Goal: Information Seeking & Learning: Learn about a topic

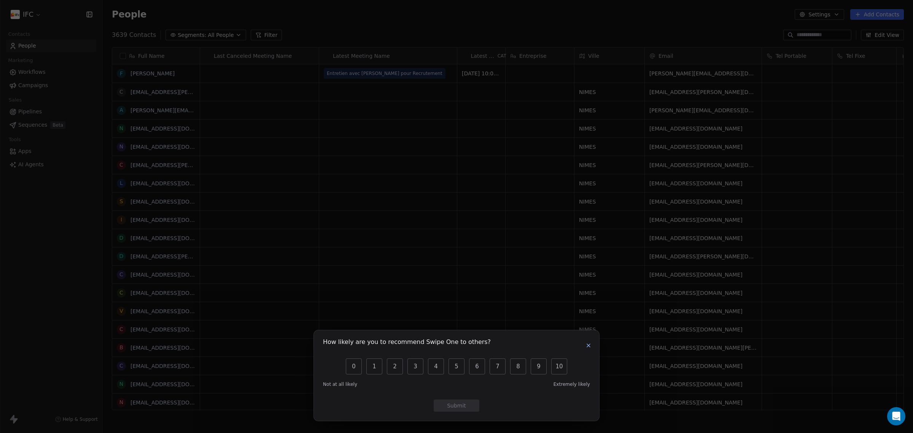
scroll to position [7, 8]
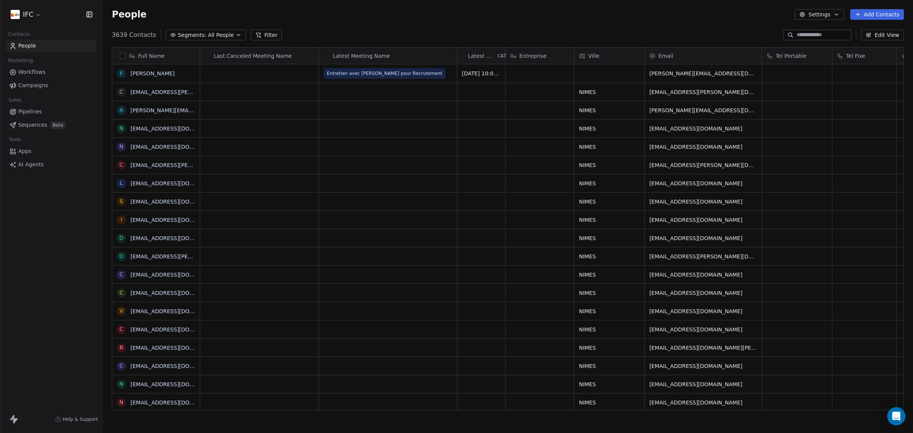
scroll to position [373, 803]
click at [71, 224] on div "IFC Contacts People Marketing Workflows Campaigns Sales Pipelines Sequences Bet…" at bounding box center [51, 216] width 102 height 433
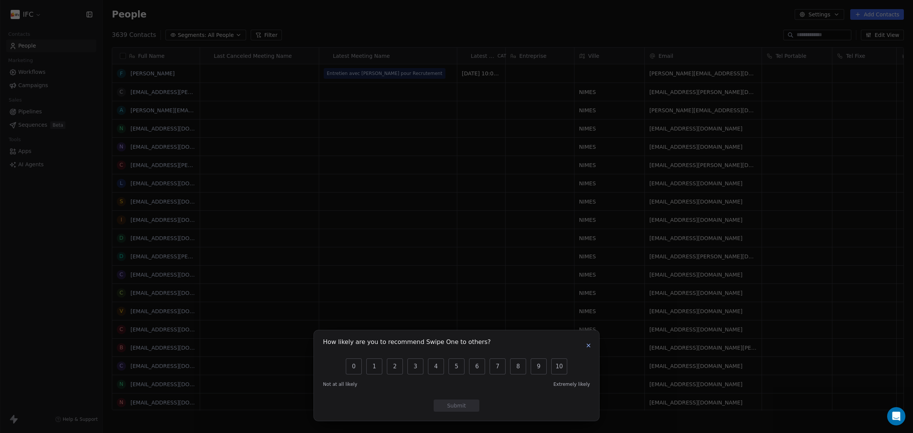
click at [586, 346] on icon "button" at bounding box center [588, 345] width 6 height 6
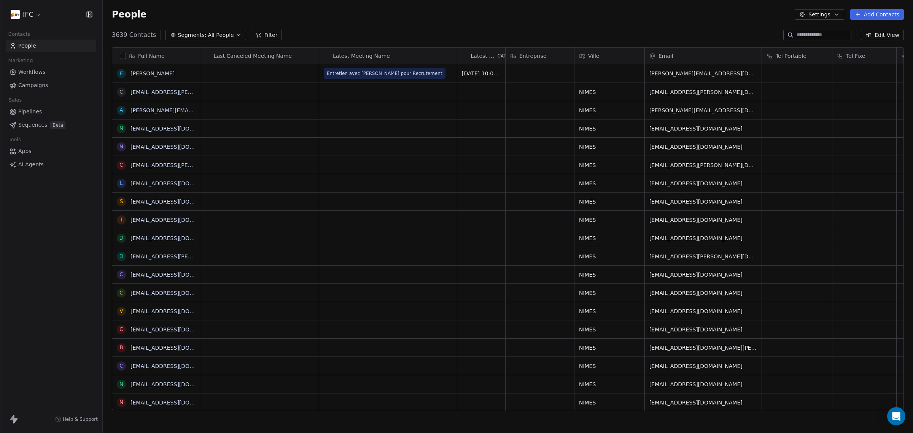
click at [14, 209] on div "IFC Contacts People Marketing Workflows Campaigns Sales Pipelines Sequences Bet…" at bounding box center [51, 216] width 102 height 433
click at [37, 127] on span "Sequences" at bounding box center [32, 125] width 29 height 8
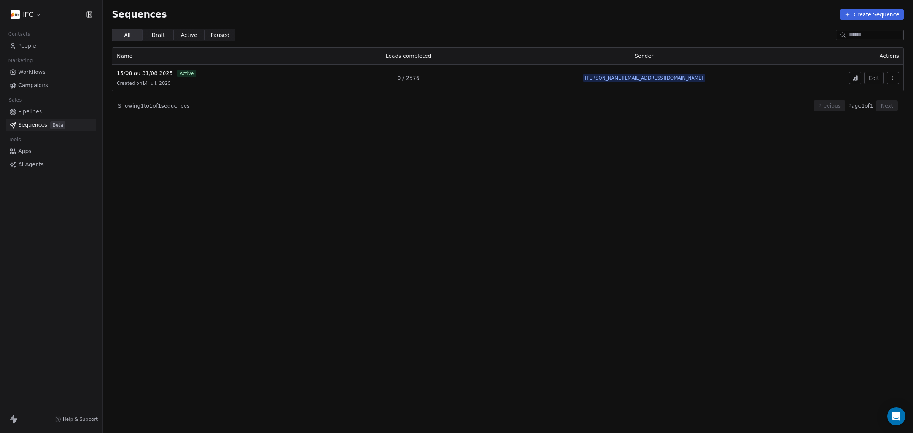
drag, startPoint x: 478, startPoint y: 156, endPoint x: 526, endPoint y: 152, distance: 47.3
click at [479, 156] on section "Sequences Create Sequence All All Draft Draft Active Active Paused Paused Name …" at bounding box center [508, 216] width 810 height 433
click at [857, 81] on icon at bounding box center [855, 78] width 6 height 6
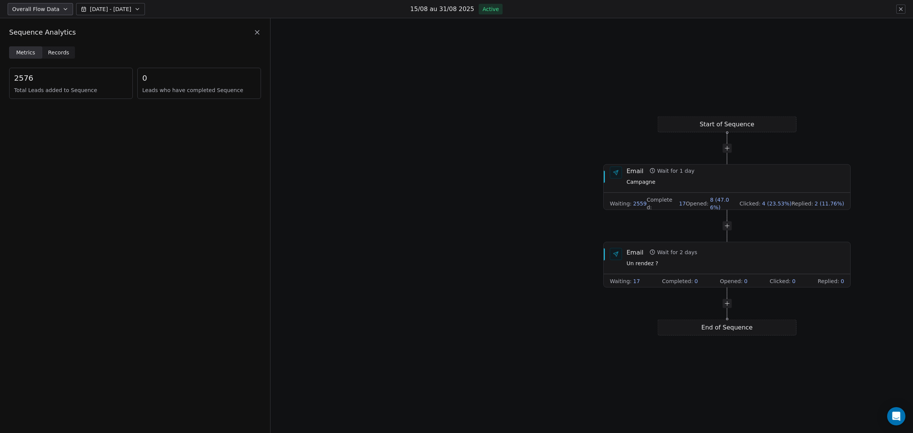
click at [151, 140] on div "Metrics Metrics Records Records 2576 Total Leads added to Sequence 0 Leads who …" at bounding box center [135, 239] width 270 height 386
click at [57, 53] on span "Records" at bounding box center [58, 53] width 21 height 8
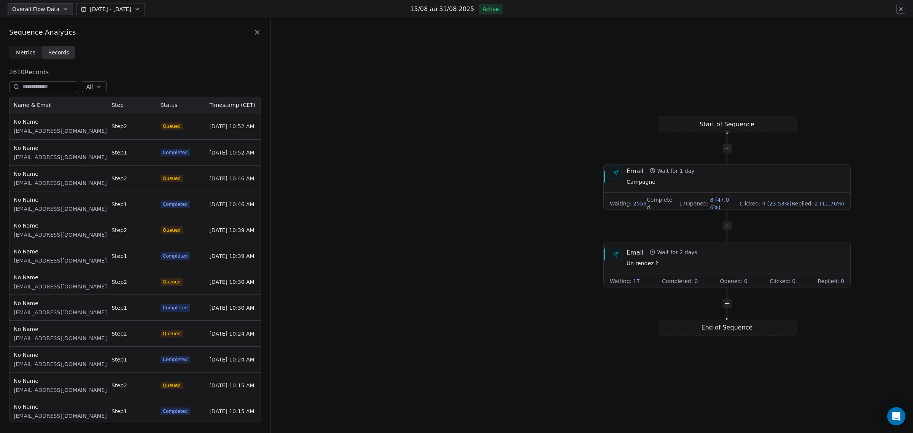
scroll to position [319, 244]
click at [29, 51] on span "Metrics" at bounding box center [25, 53] width 19 height 8
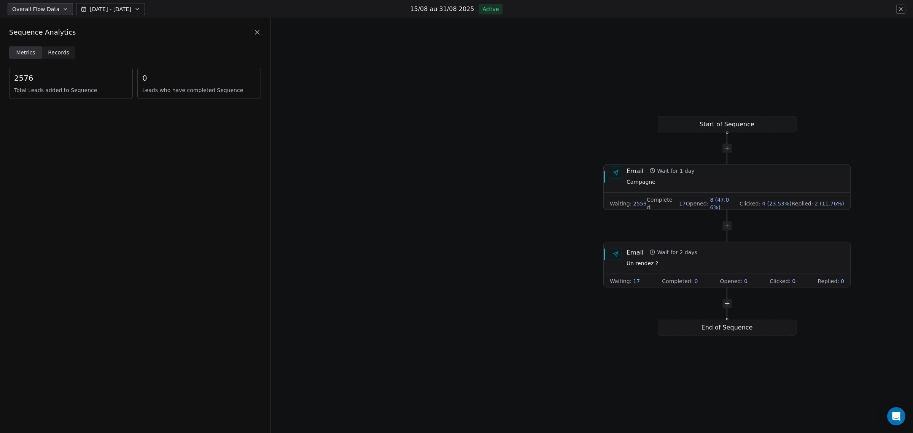
click at [111, 128] on div "Metrics Metrics Records Records 2576 Total Leads added to Sequence 0 Leads who …" at bounding box center [135, 239] width 270 height 386
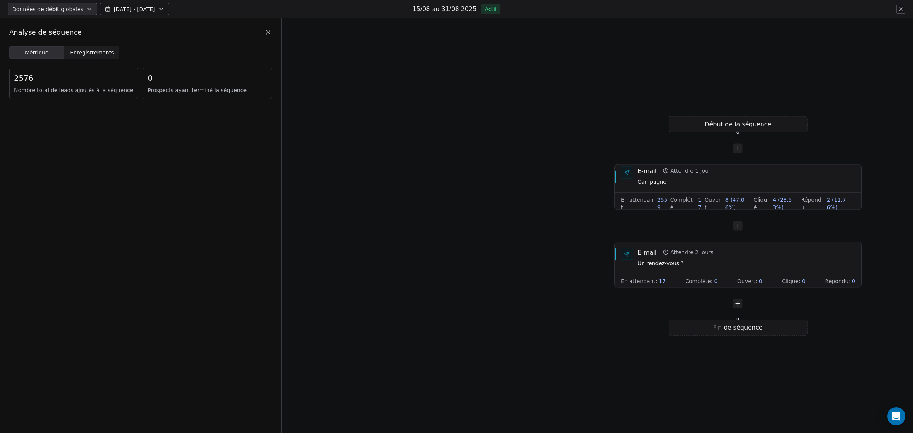
click at [196, 149] on div "Métrique Métrique Enregistrements Enregistrements 2576 Nombre total de leads aj…" at bounding box center [140, 239] width 281 height 386
click at [72, 43] on div "Analyse de séquence" at bounding box center [140, 32] width 281 height 28
click at [72, 50] on font "Enregistrements" at bounding box center [92, 52] width 44 height 6
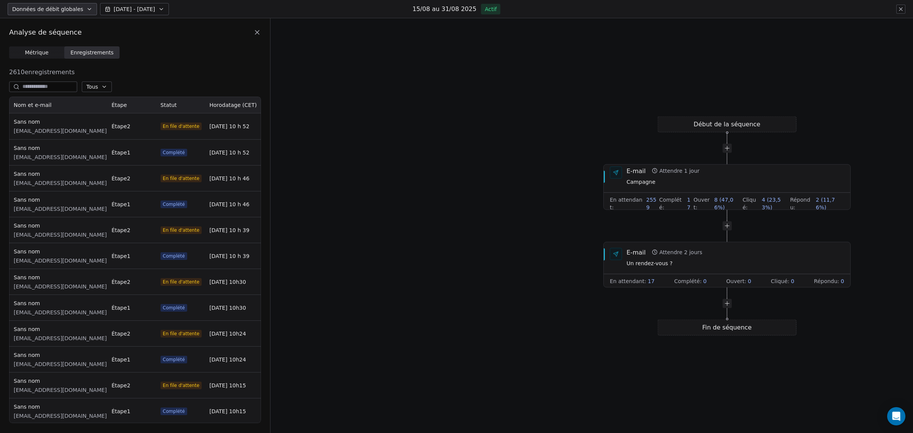
click at [120, 87] on div "Tous" at bounding box center [135, 86] width 252 height 11
click at [107, 87] on icon "button" at bounding box center [104, 87] width 6 height 6
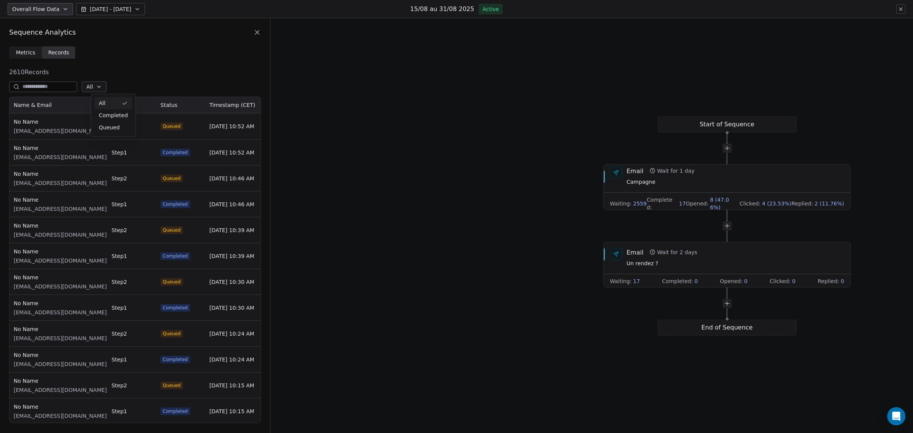
click at [154, 76] on html "Overall Flow Data Aug 04 - Aug 11 15/08 au 31/08 2025 Active Sequence Analytics…" at bounding box center [456, 216] width 913 height 433
click at [102, 86] on icon "button" at bounding box center [99, 87] width 6 height 6
click at [117, 115] on span "Completed" at bounding box center [113, 115] width 29 height 8
click at [33, 130] on span "[EMAIL_ADDRESS][DOMAIN_NAME]" at bounding box center [60, 131] width 93 height 8
click at [210, 130] on div "Aug 11, 10:52 AM" at bounding box center [229, 126] width 49 height 26
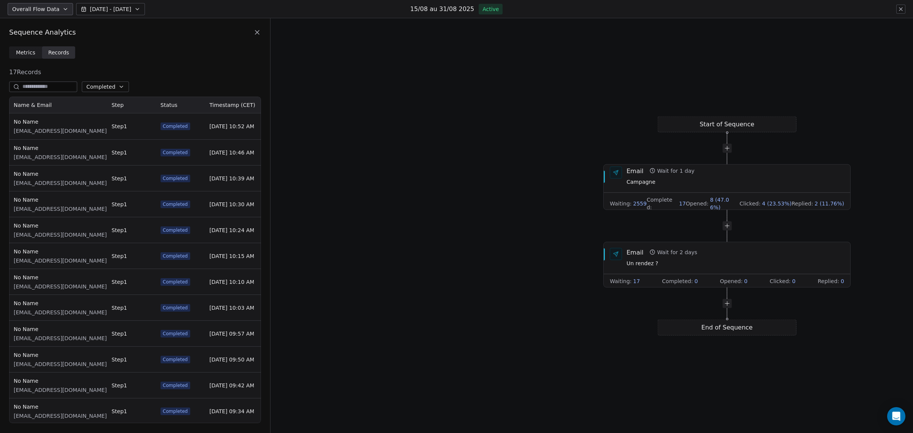
click at [117, 177] on span "Step 1" at bounding box center [119, 179] width 16 height 8
click at [63, 182] on span "[EMAIL_ADDRESS][DOMAIN_NAME]" at bounding box center [60, 183] width 93 height 8
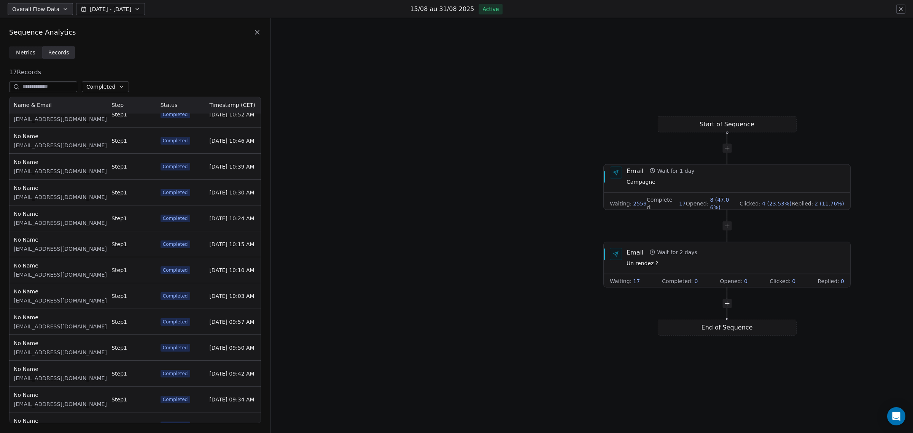
scroll to position [0, 0]
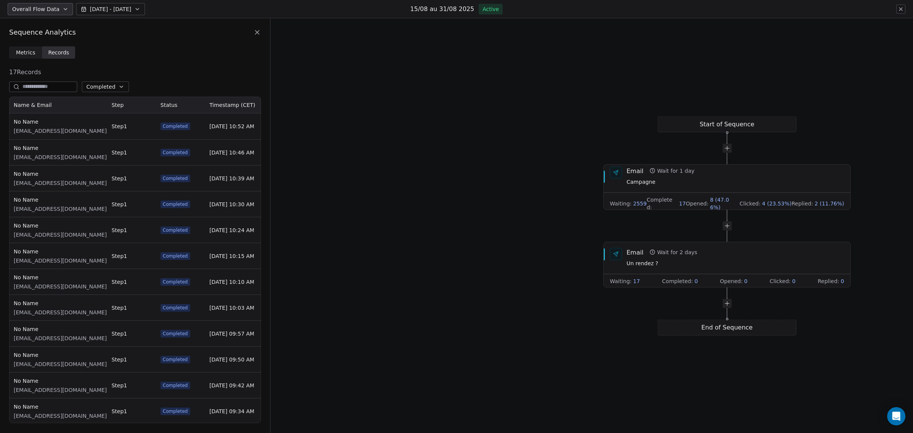
click at [45, 157] on span "[EMAIL_ADDRESS][DOMAIN_NAME]" at bounding box center [60, 157] width 93 height 8
click at [37, 157] on span "[EMAIL_ADDRESS][DOMAIN_NAME]" at bounding box center [60, 157] width 93 height 8
click at [168, 150] on span "Completed" at bounding box center [175, 152] width 25 height 6
click at [59, 154] on span "[EMAIL_ADDRESS][DOMAIN_NAME]" at bounding box center [60, 157] width 93 height 8
click at [58, 154] on span "[EMAIL_ADDRESS][DOMAIN_NAME]" at bounding box center [60, 157] width 93 height 8
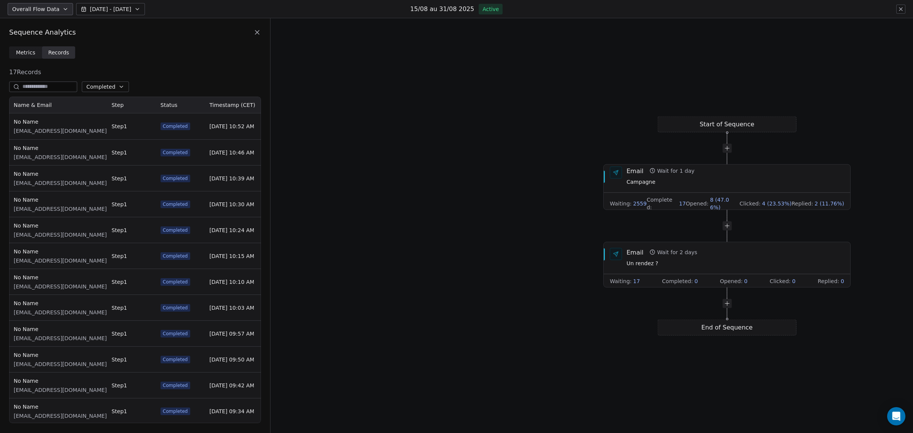
click at [35, 157] on span "[EMAIL_ADDRESS][DOMAIN_NAME]" at bounding box center [60, 157] width 93 height 8
drag, startPoint x: 24, startPoint y: 159, endPoint x: 118, endPoint y: 160, distance: 94.7
click at [35, 160] on span "[EMAIL_ADDRESS][DOMAIN_NAME]" at bounding box center [60, 157] width 93 height 8
click at [179, 154] on span "Completed" at bounding box center [175, 152] width 25 height 6
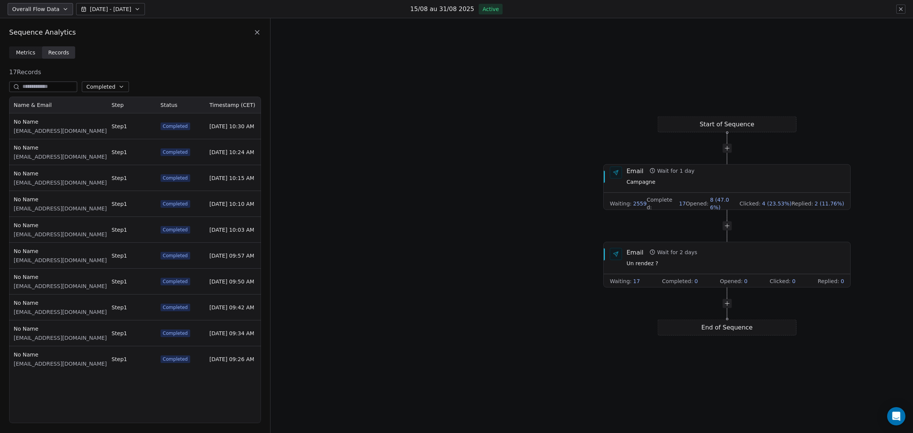
scroll to position [130, 0]
click at [168, 69] on div "17 Records Completed Name & Email Step Status Timestamp (CET) No Name bsartre@c…" at bounding box center [135, 245] width 252 height 355
click at [47, 10] on span "Overall Flow Data" at bounding box center [35, 9] width 47 height 8
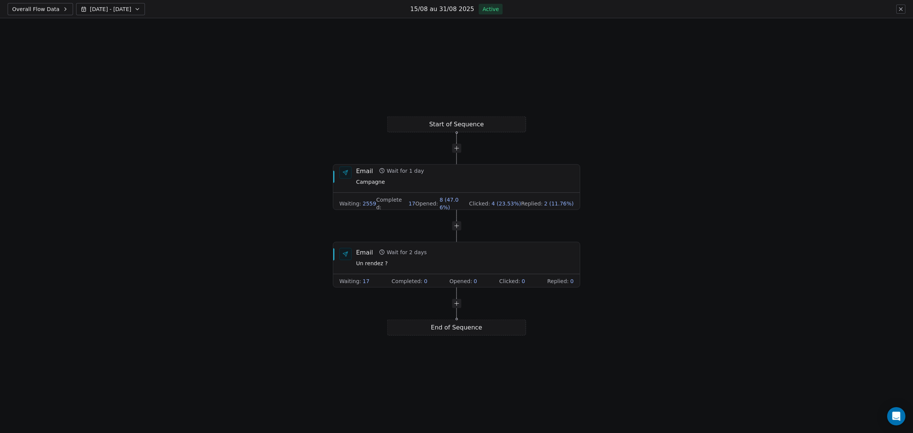
click at [119, 109] on div "Start of Sequence End of Sequence Email Wait for 1 day Campagne Waiting : 2559 …" at bounding box center [456, 225] width 913 height 415
click at [901, 16] on div "Overall Flow Data Aug 04 - Aug 11 15/08 au 31/08 2025 Active" at bounding box center [456, 9] width 913 height 18
click at [898, 11] on icon at bounding box center [901, 9] width 6 height 6
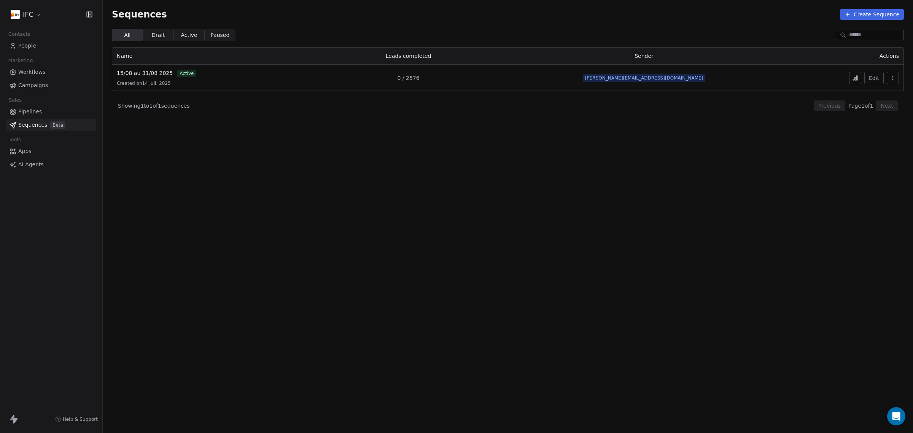
click at [59, 47] on link "People" at bounding box center [51, 46] width 90 height 13
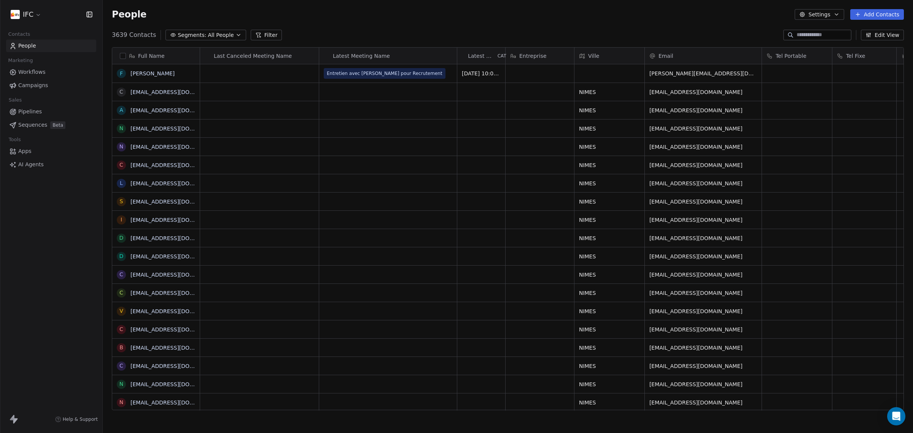
scroll to position [373, 803]
click at [224, 37] on button "Segments: All People" at bounding box center [205, 35] width 80 height 11
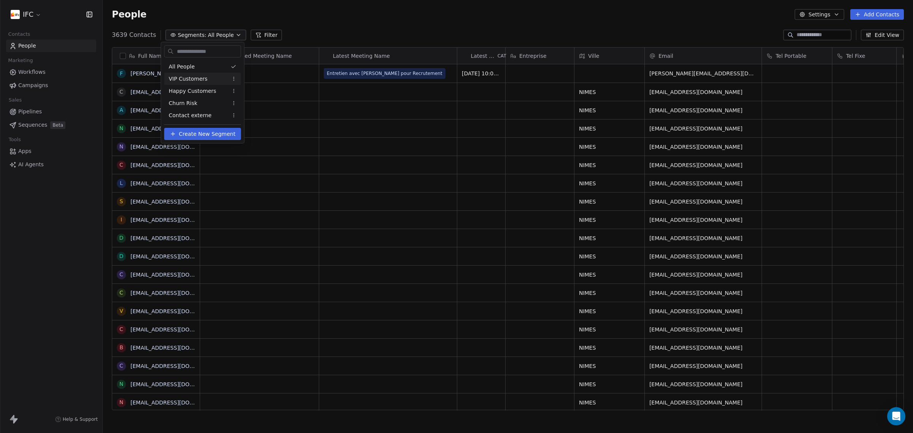
click at [247, 31] on html "IFC Contacts People Marketing Workflows Campaigns Sales Pipelines Sequences Bet…" at bounding box center [456, 216] width 913 height 433
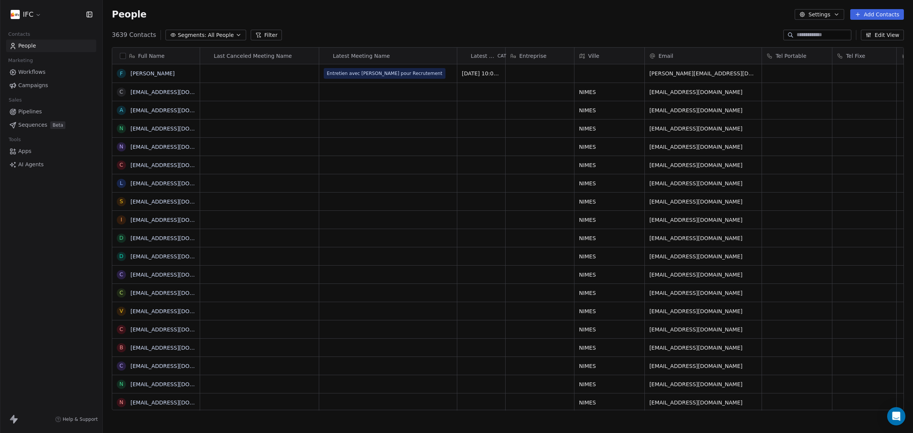
click at [255, 35] on icon at bounding box center [258, 35] width 6 height 6
click at [65, 32] on button "Add Filter" at bounding box center [51, 32] width 93 height 14
click at [54, 61] on div "Contact activity" at bounding box center [51, 62] width 77 height 8
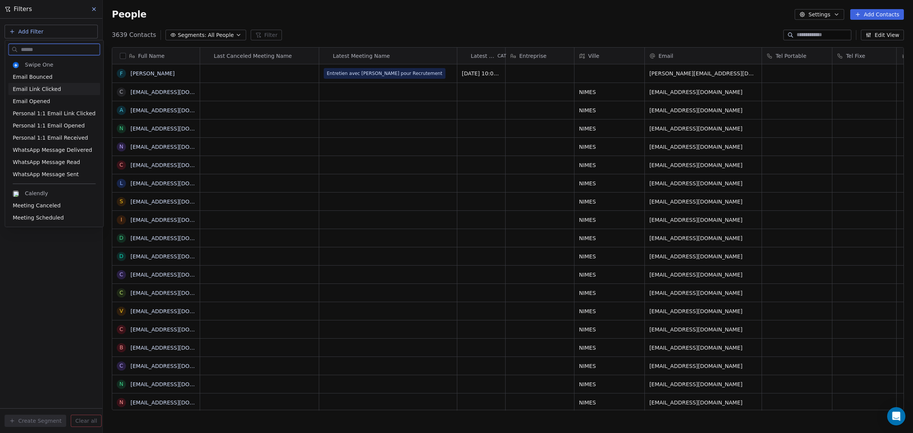
click at [70, 89] on div "Email Link Clicked" at bounding box center [54, 89] width 83 height 8
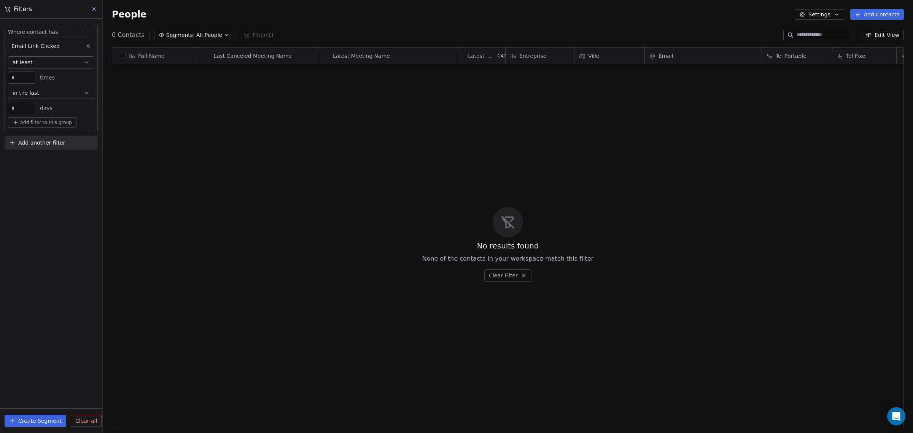
click at [71, 44] on div "Email Link Clicked" at bounding box center [51, 46] width 86 height 14
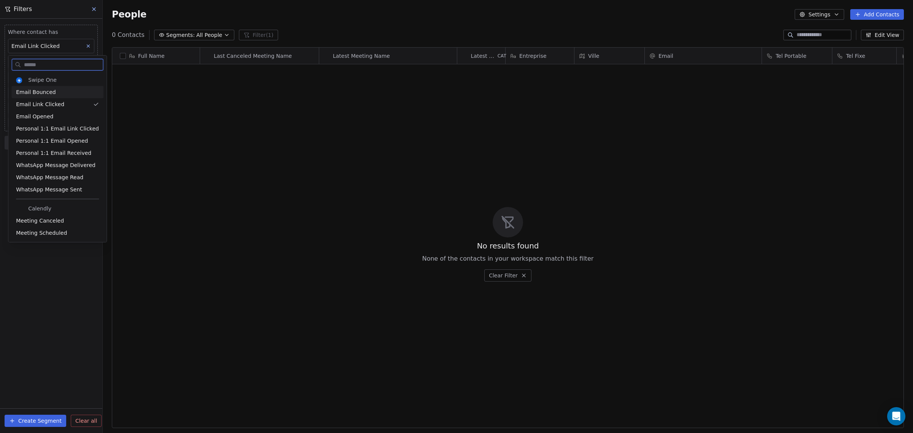
click at [62, 92] on div "Email Bounced" at bounding box center [57, 92] width 83 height 8
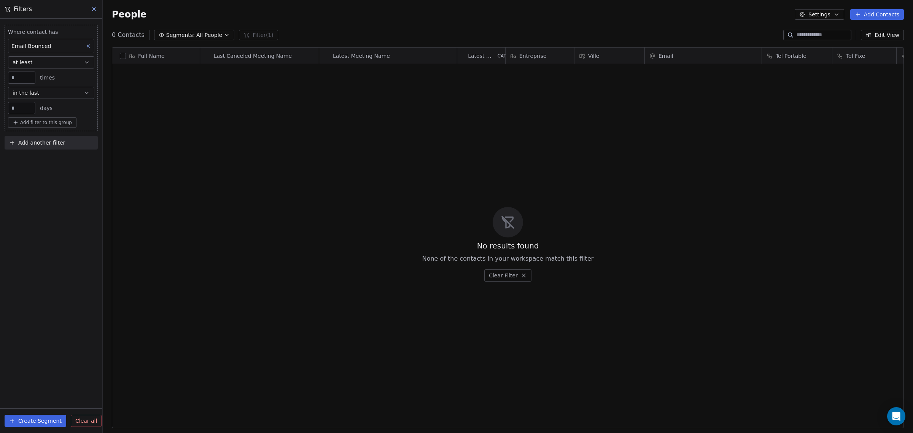
click at [63, 48] on div "Email Bounced" at bounding box center [51, 46] width 86 height 14
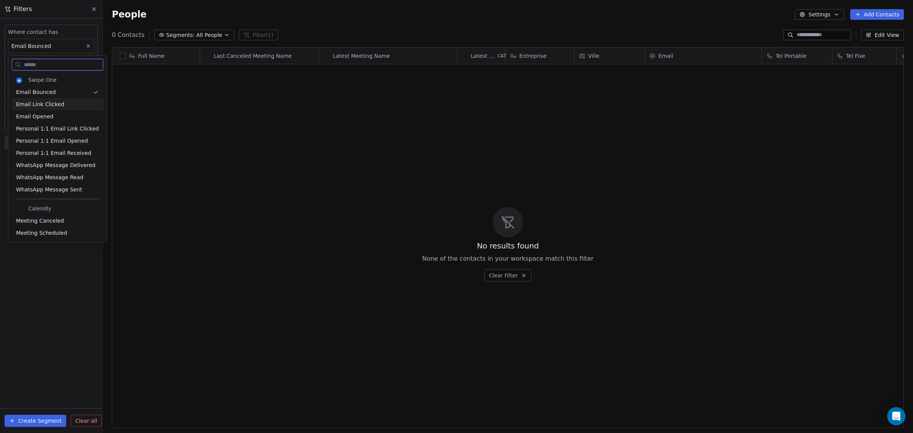
click at [63, 111] on div "Email Opened" at bounding box center [57, 116] width 92 height 12
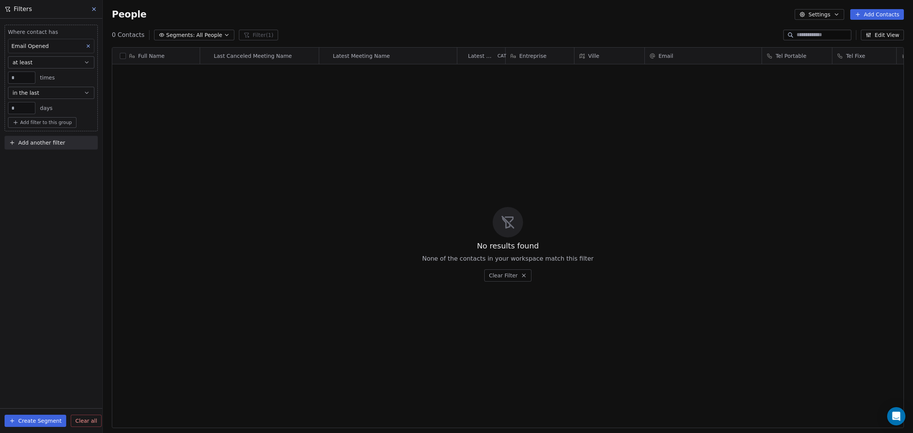
click at [68, 48] on div "Email Opened" at bounding box center [51, 46] width 86 height 14
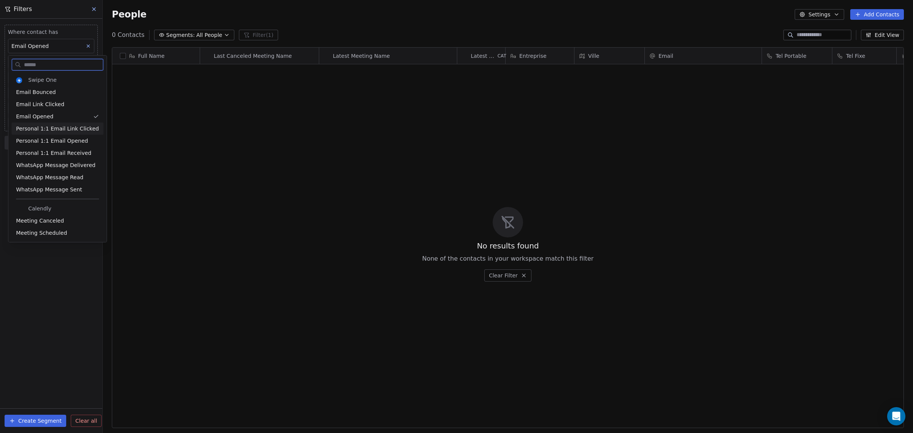
click at [82, 126] on span "Personal 1:1 Email Link Clicked" at bounding box center [57, 129] width 83 height 8
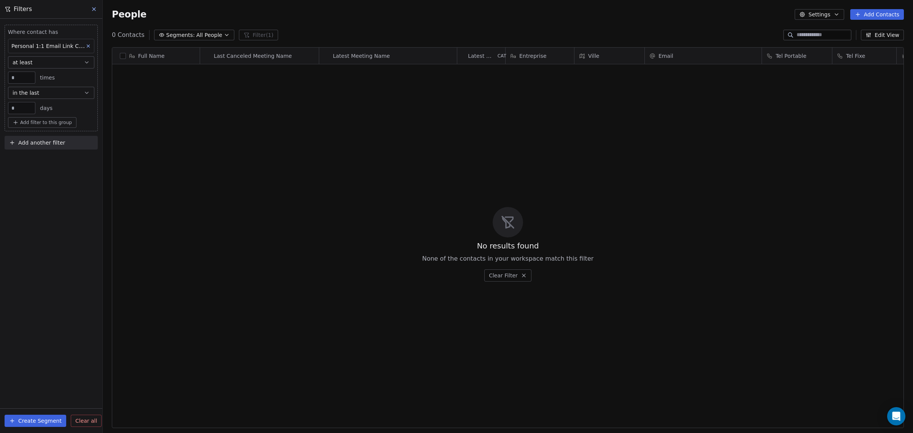
click at [68, 46] on span "Personal 1:1 Email Link Clicked" at bounding box center [52, 45] width 83 height 7
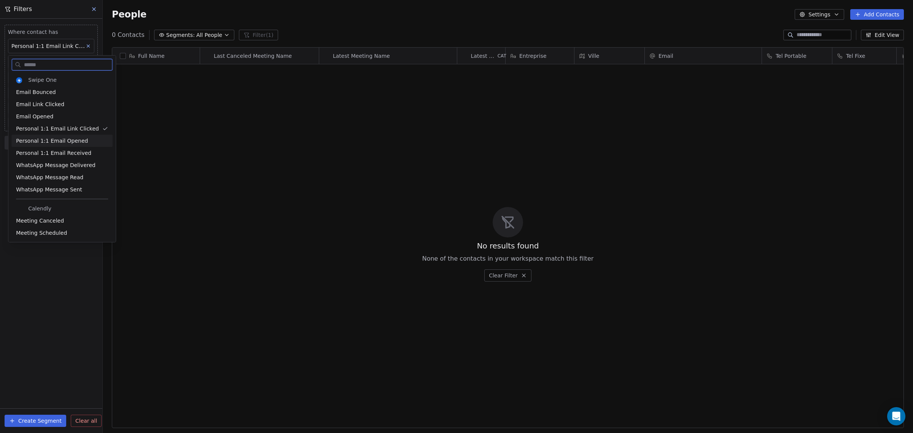
click at [72, 141] on span "Personal 1:1 Email Opened" at bounding box center [52, 141] width 72 height 8
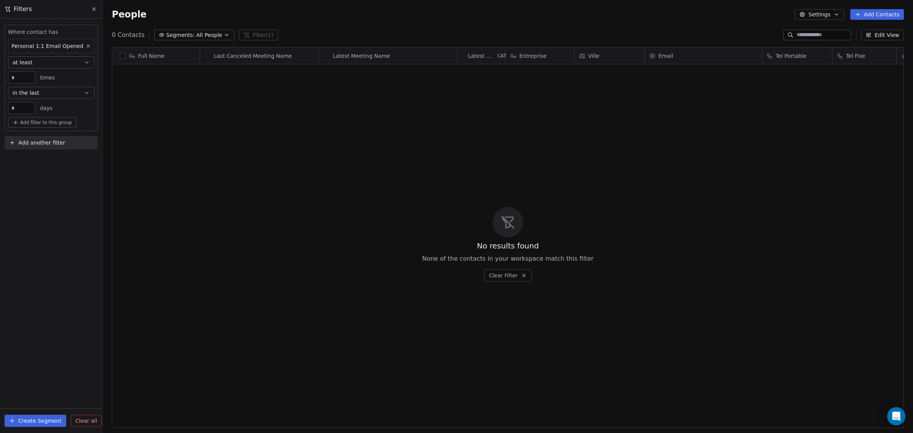
click at [63, 50] on div "Personal 1:1 Email Opened" at bounding box center [47, 45] width 72 height 9
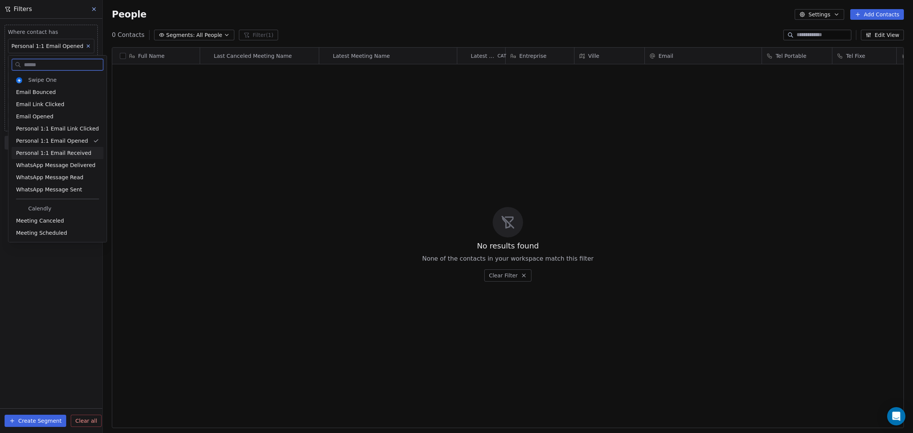
click at [75, 151] on span "Personal 1:1 Email Received" at bounding box center [53, 153] width 75 height 8
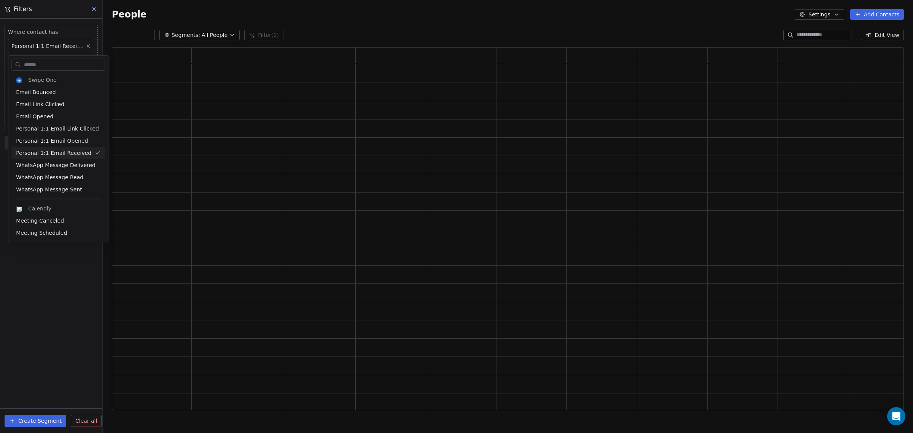
scroll to position [0, 0]
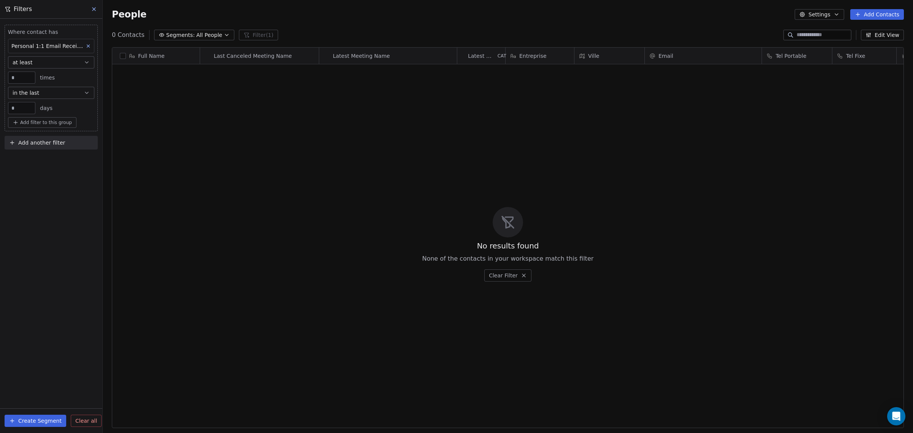
click at [65, 155] on div "Where contact has Personal 1:1 Email Received at least * times in the last ** d…" at bounding box center [51, 226] width 102 height 414
click at [93, 10] on icon at bounding box center [93, 9] width 3 height 3
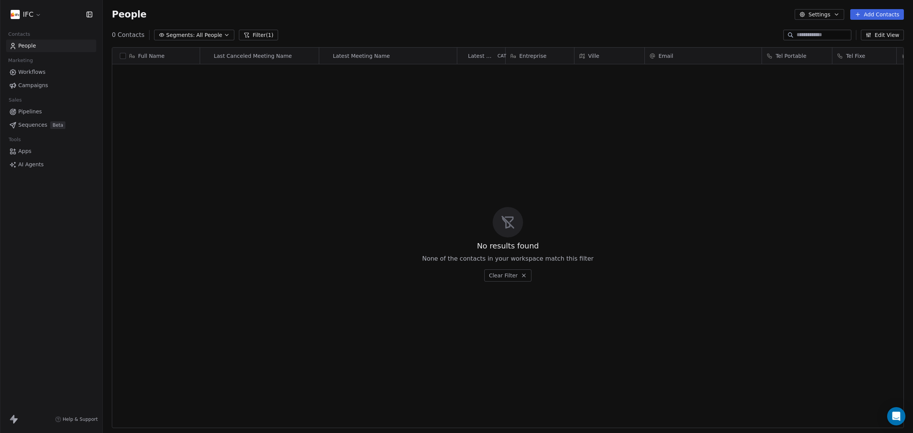
click at [265, 33] on button "Filter (1)" at bounding box center [258, 35] width 39 height 11
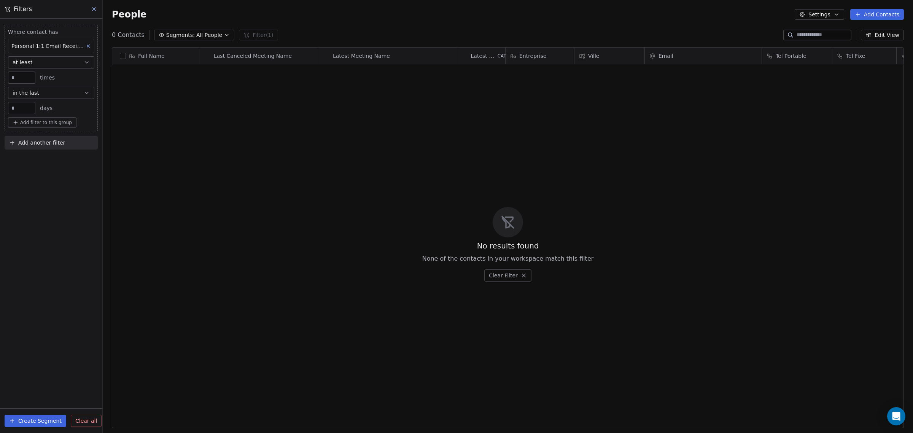
click at [87, 48] on icon at bounding box center [88, 45] width 5 height 5
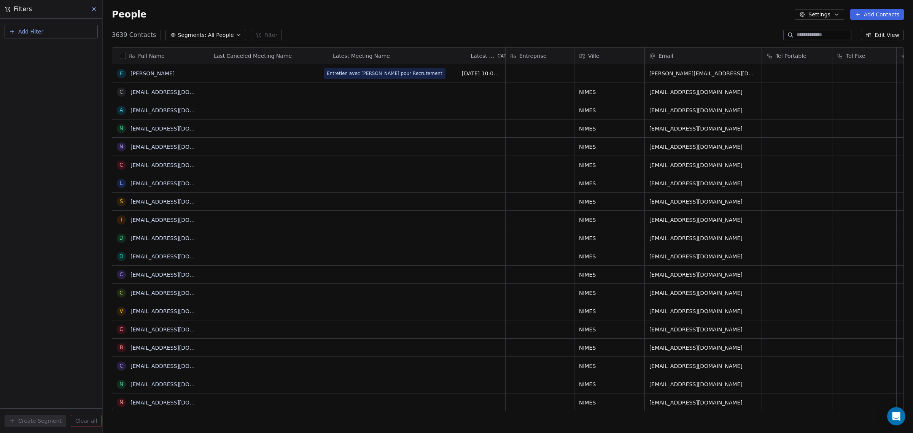
click at [72, 33] on button "Add Filter" at bounding box center [51, 32] width 93 height 14
click at [61, 48] on div "Contact properties" at bounding box center [51, 50] width 77 height 8
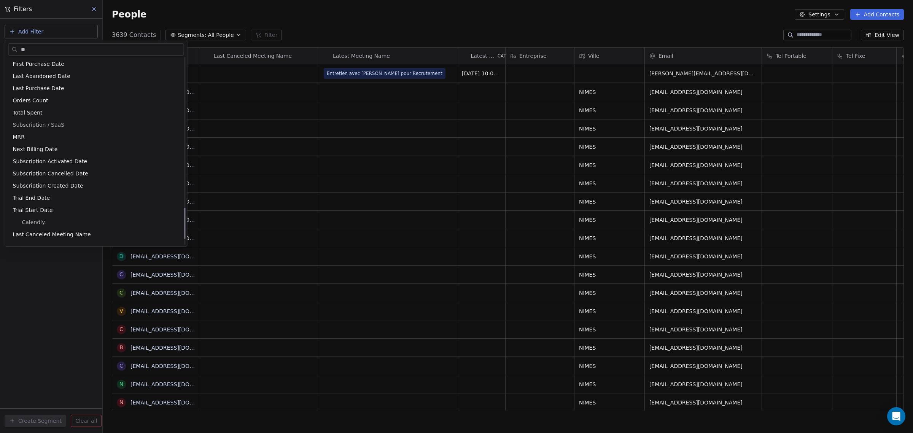
scroll to position [120, 0]
type input "*"
